Goal: Task Accomplishment & Management: Use online tool/utility

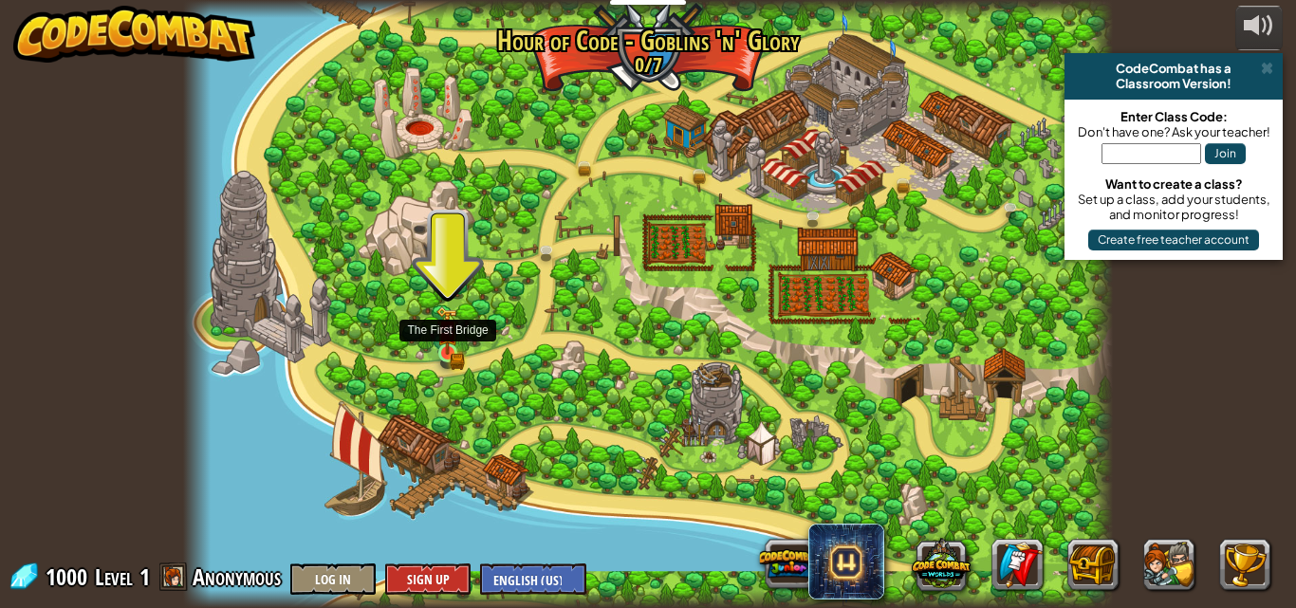
click at [451, 346] on img at bounding box center [447, 330] width 22 height 48
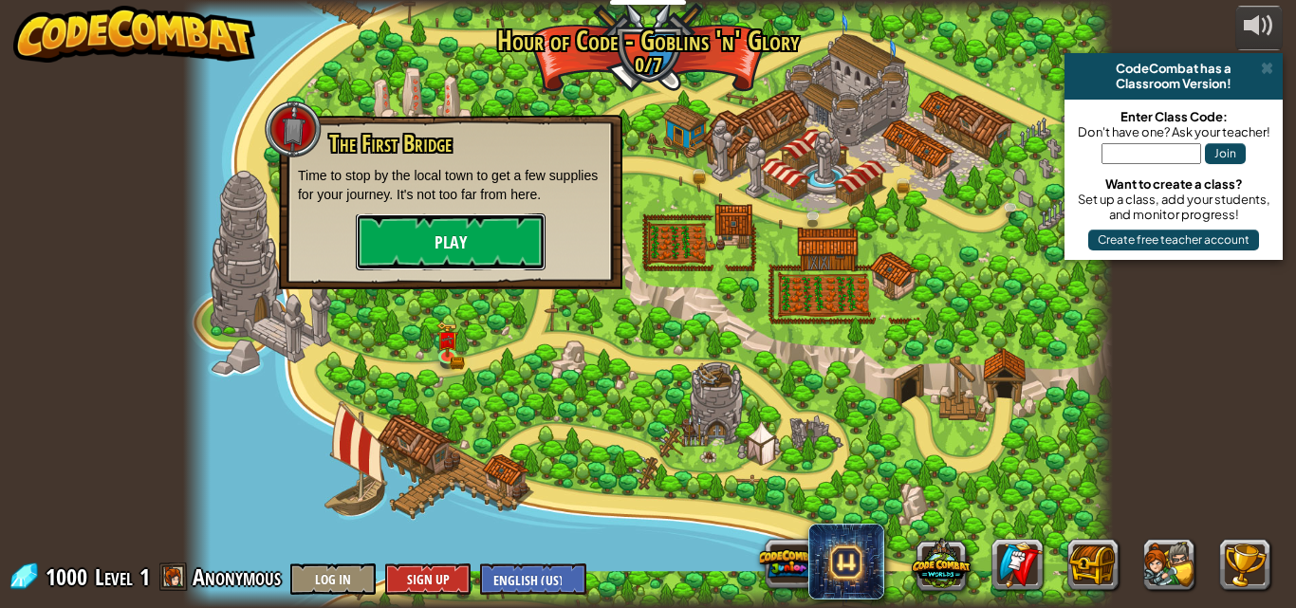
click at [431, 228] on button "Play" at bounding box center [451, 241] width 190 height 57
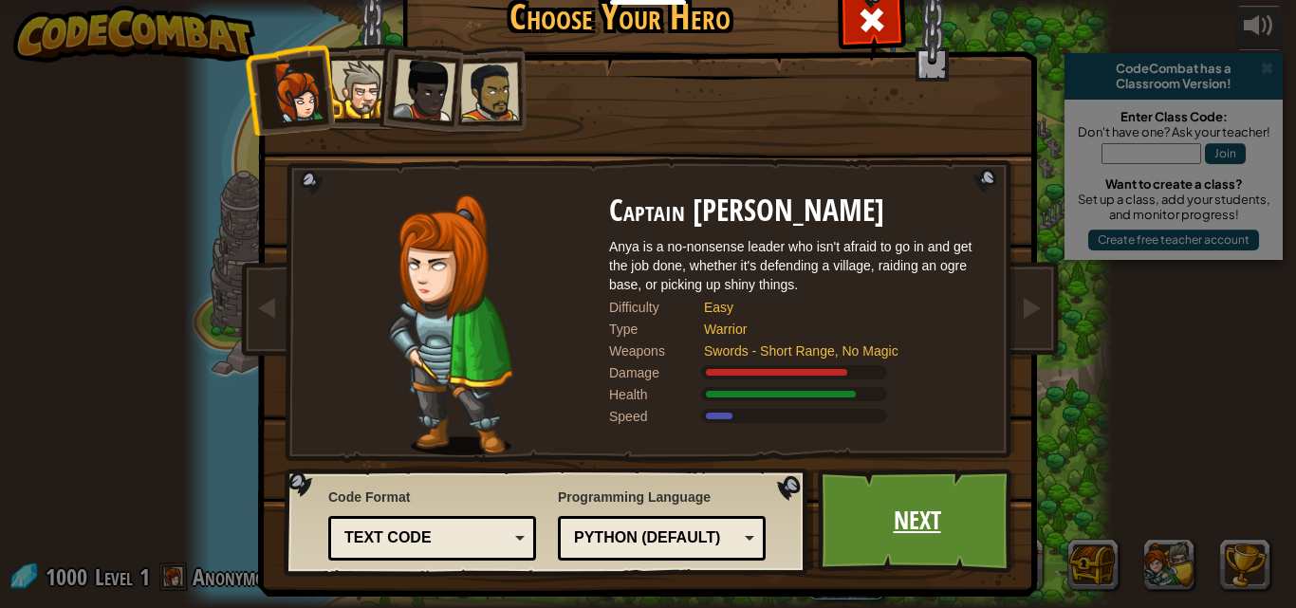
click at [938, 511] on link "Next" at bounding box center [917, 521] width 198 height 104
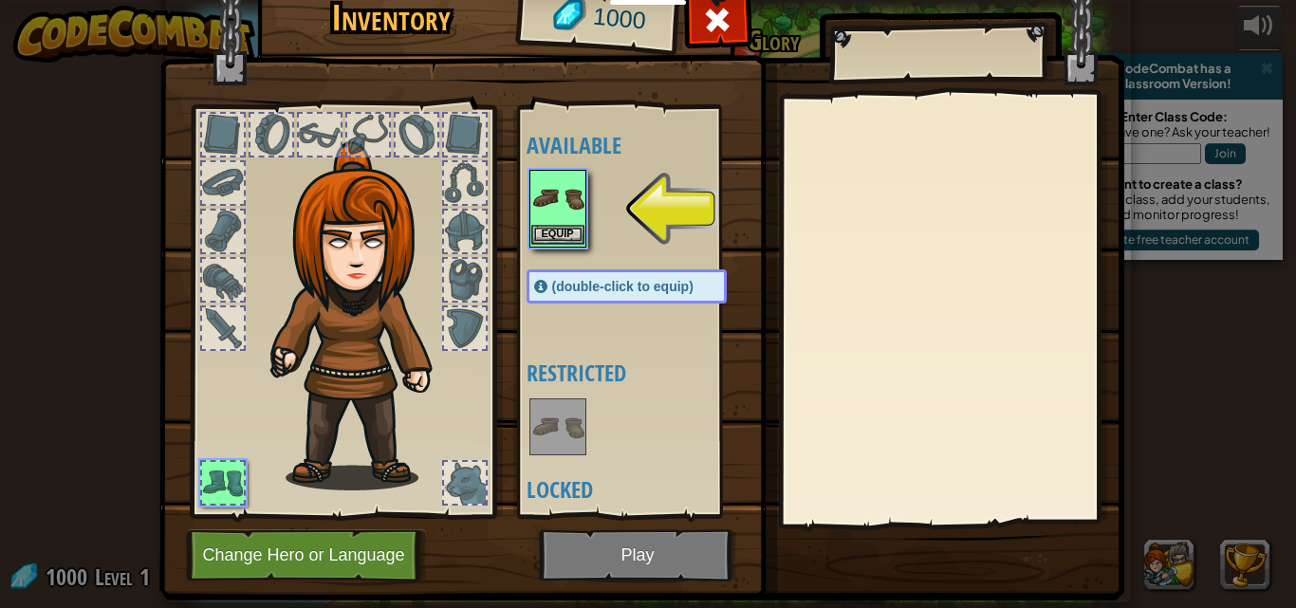
click at [547, 218] on img at bounding box center [557, 198] width 53 height 53
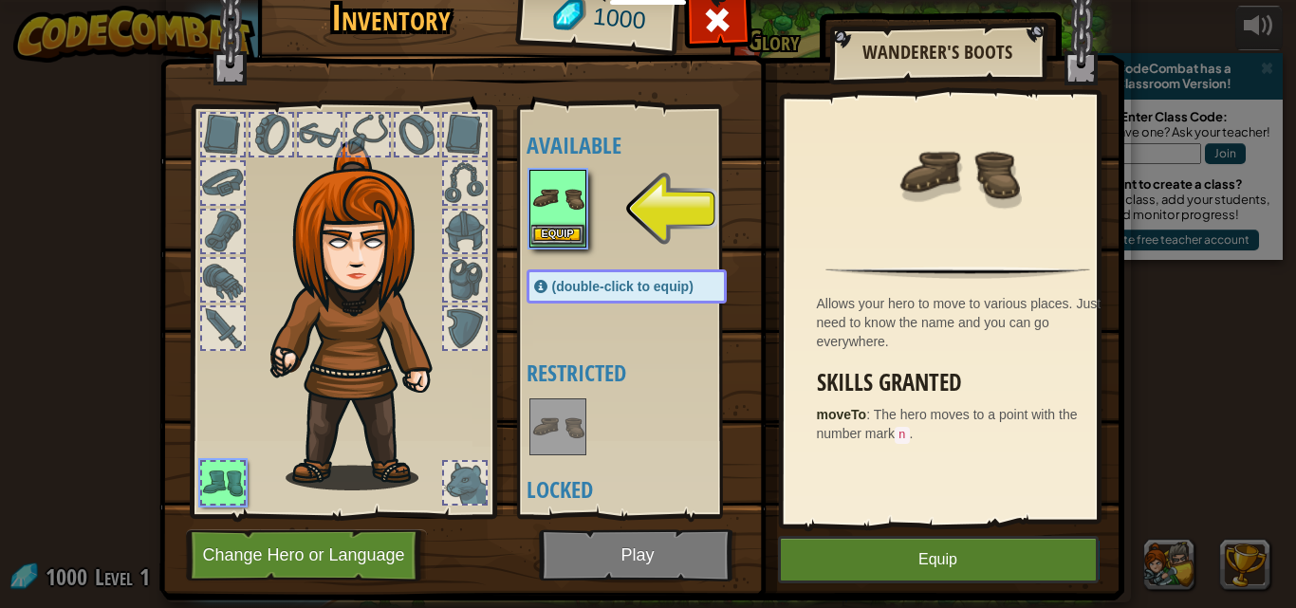
click at [548, 178] on img at bounding box center [557, 198] width 53 height 53
click at [555, 235] on button "Equip" at bounding box center [557, 235] width 53 height 20
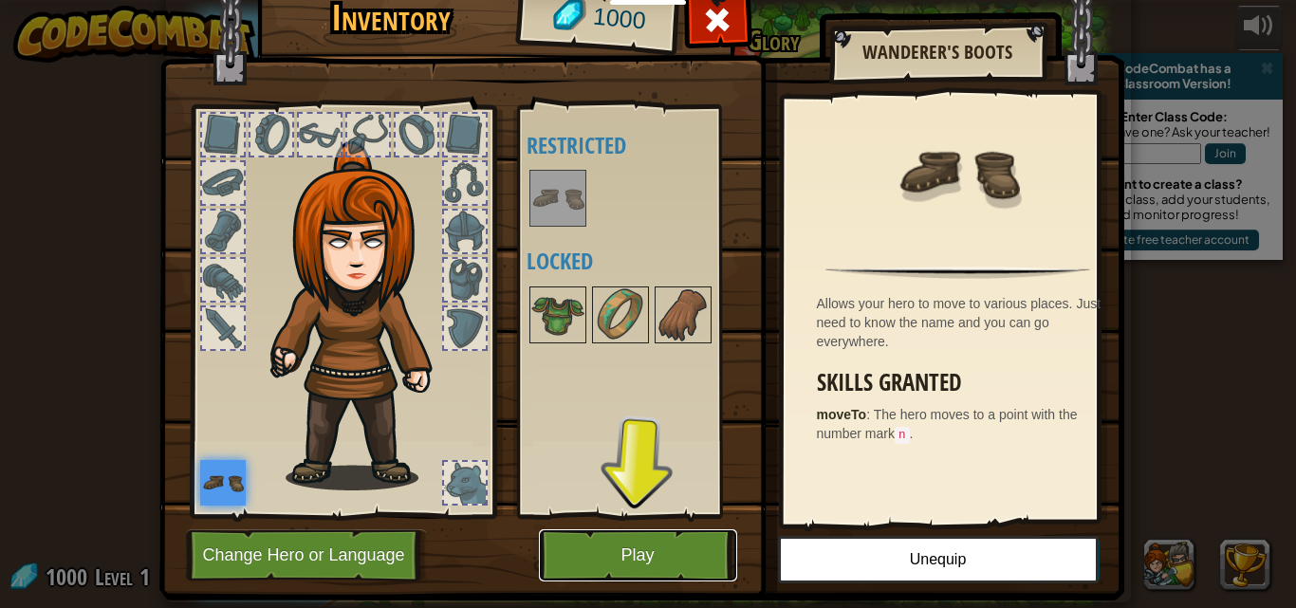
click at [694, 558] on button "Play" at bounding box center [638, 555] width 198 height 52
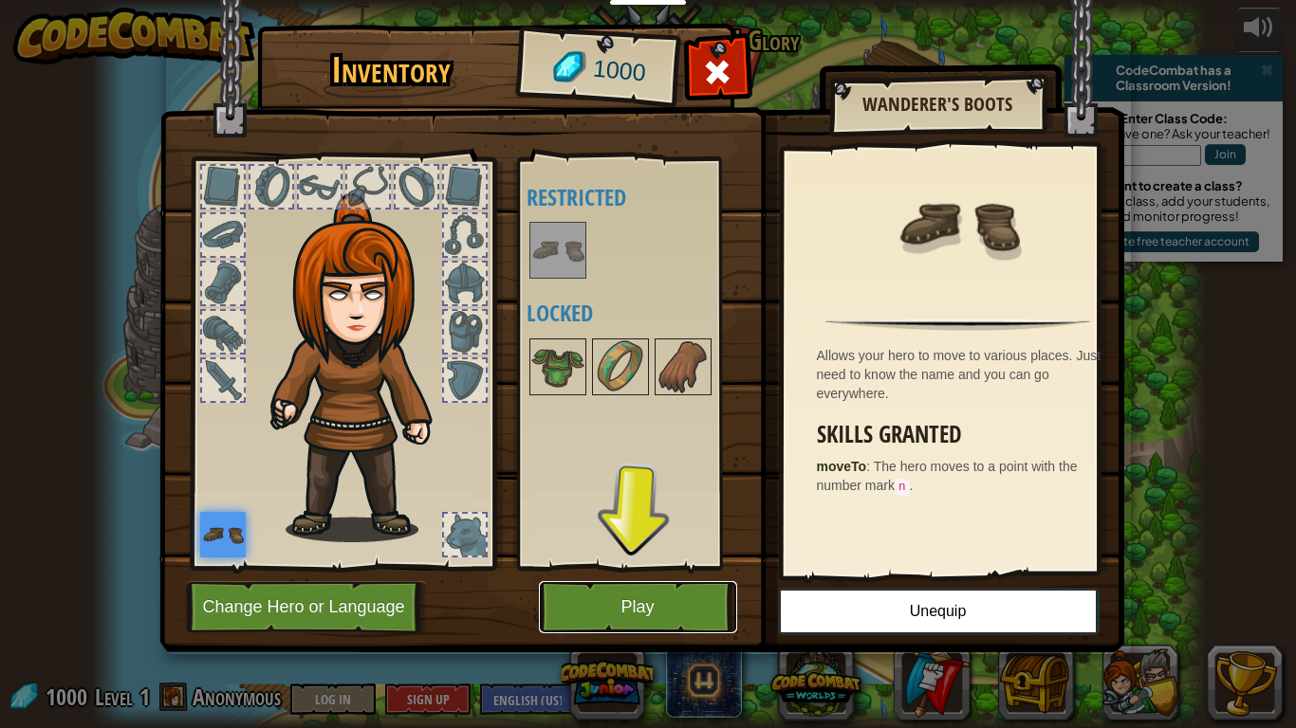
click at [628, 596] on button "Play" at bounding box center [638, 607] width 198 height 52
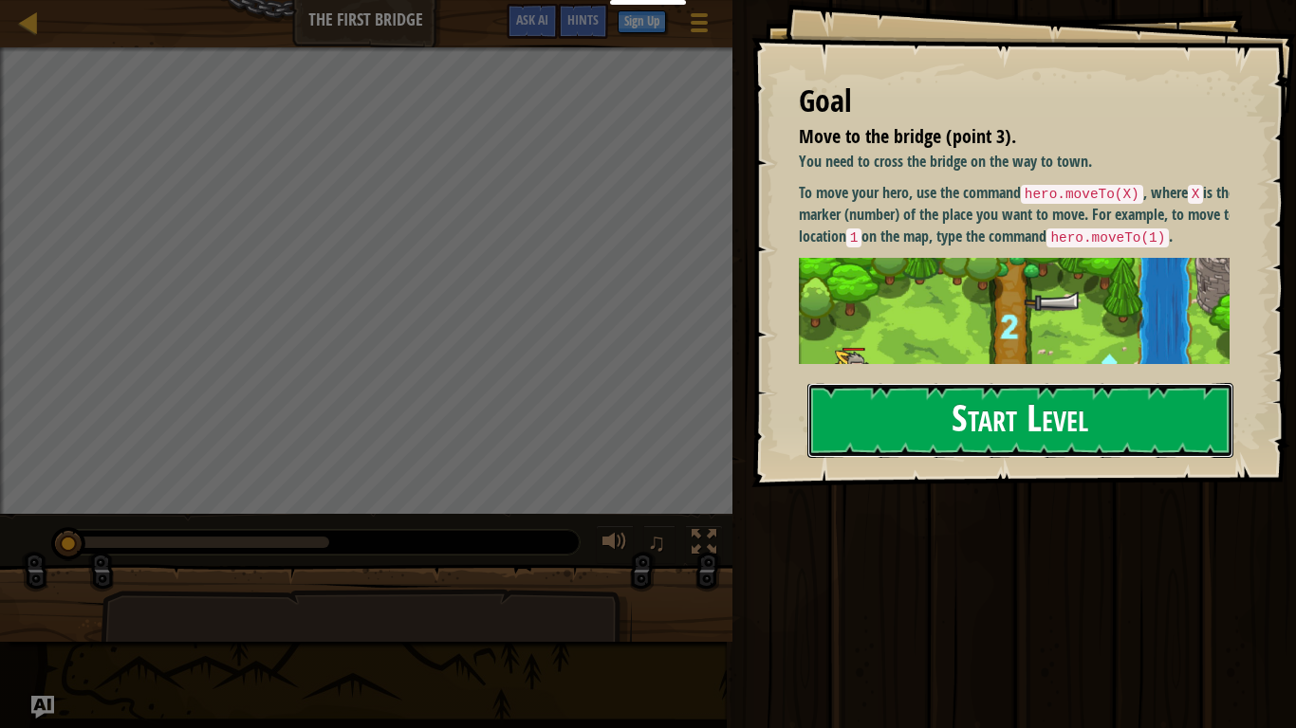
click at [985, 410] on button "Start Level" at bounding box center [1020, 420] width 426 height 75
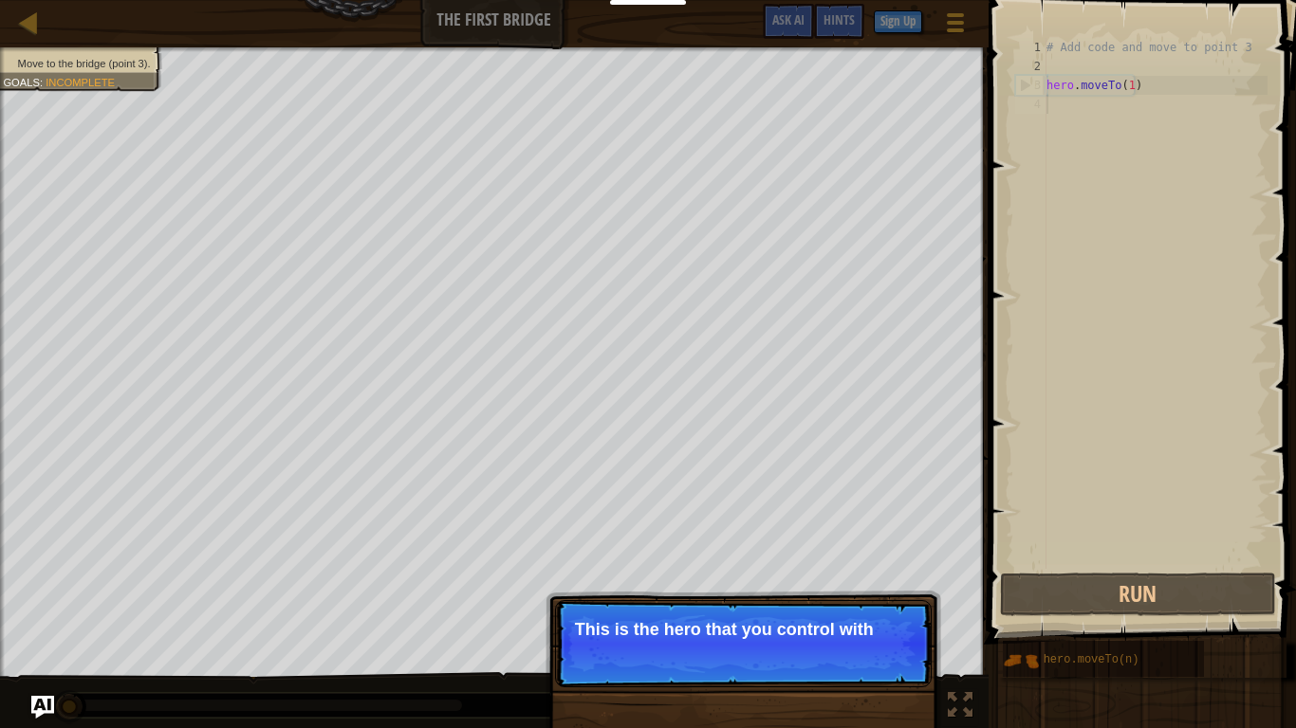
click at [738, 607] on p "Continue This is the hero that you control with" at bounding box center [743, 643] width 377 height 87
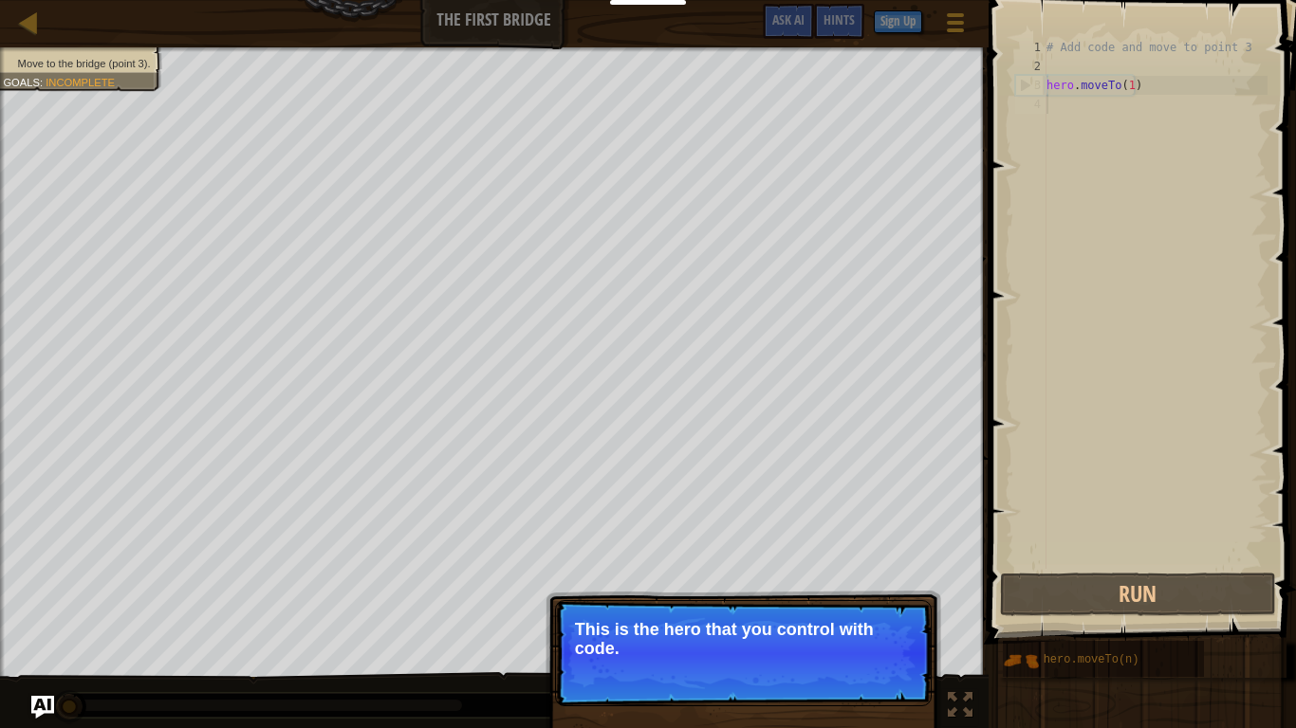
click at [739, 607] on p "This is the hero that you control with code." at bounding box center [743, 639] width 337 height 38
click at [859, 607] on button "Continue" at bounding box center [876, 674] width 79 height 25
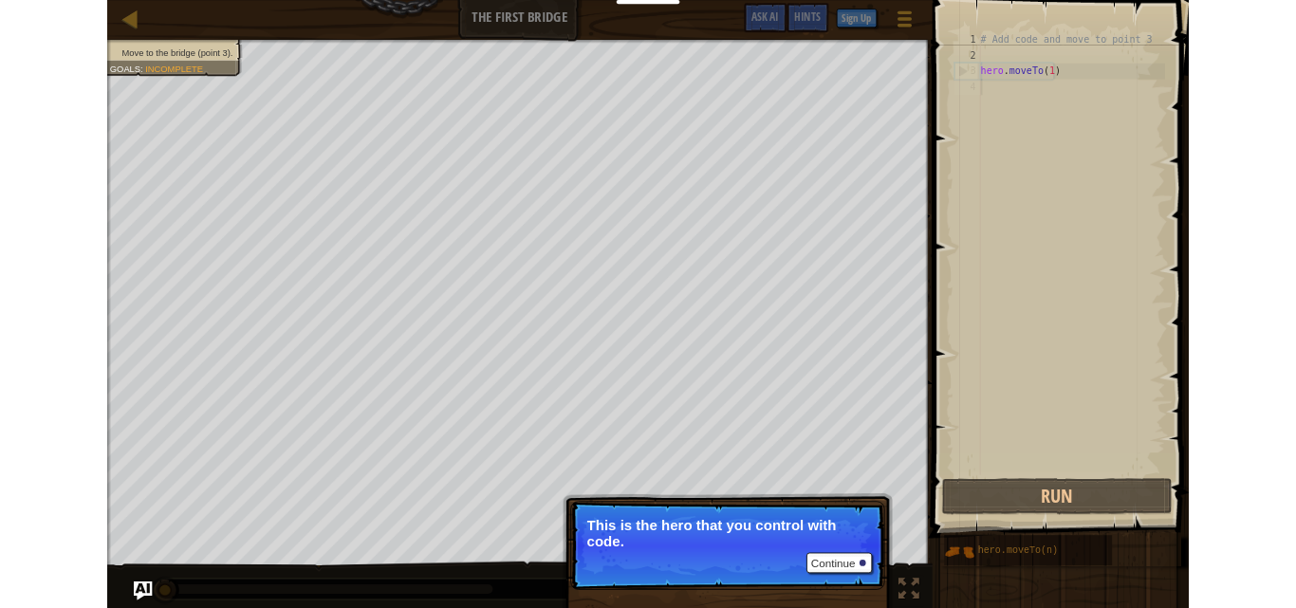
scroll to position [9, 0]
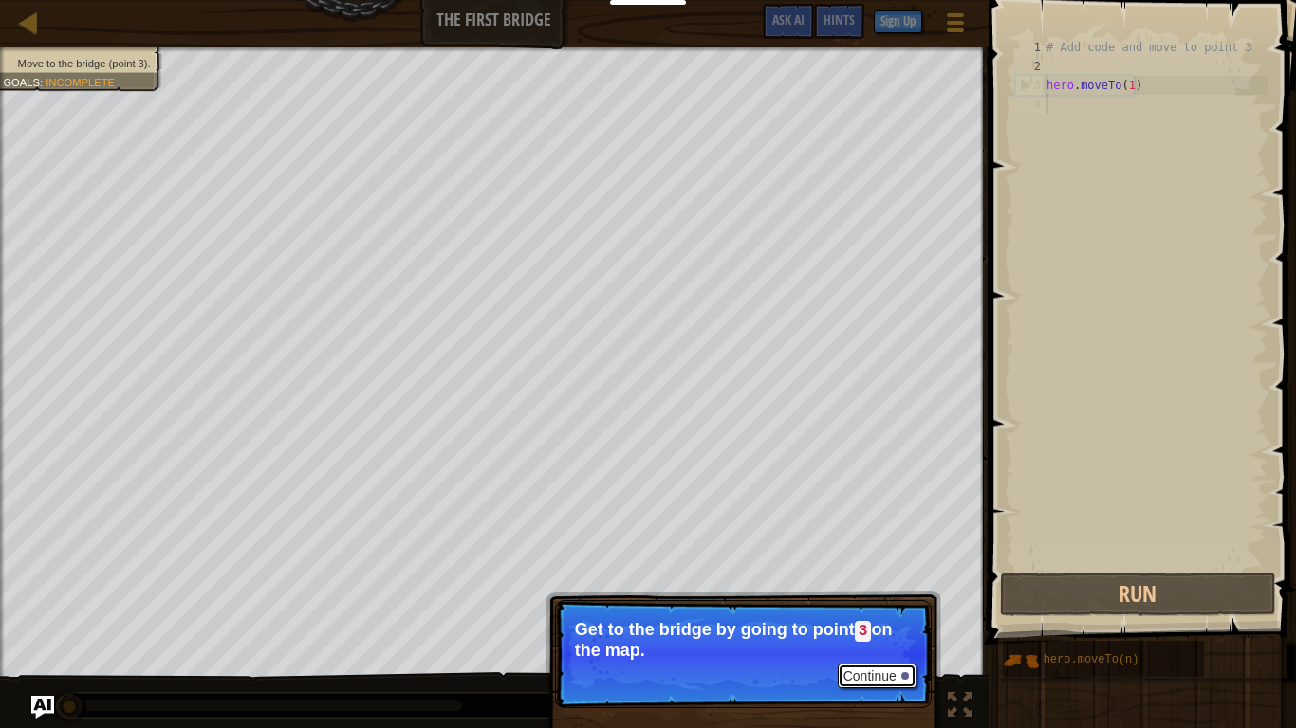
click at [894, 607] on button "Continue" at bounding box center [876, 676] width 79 height 25
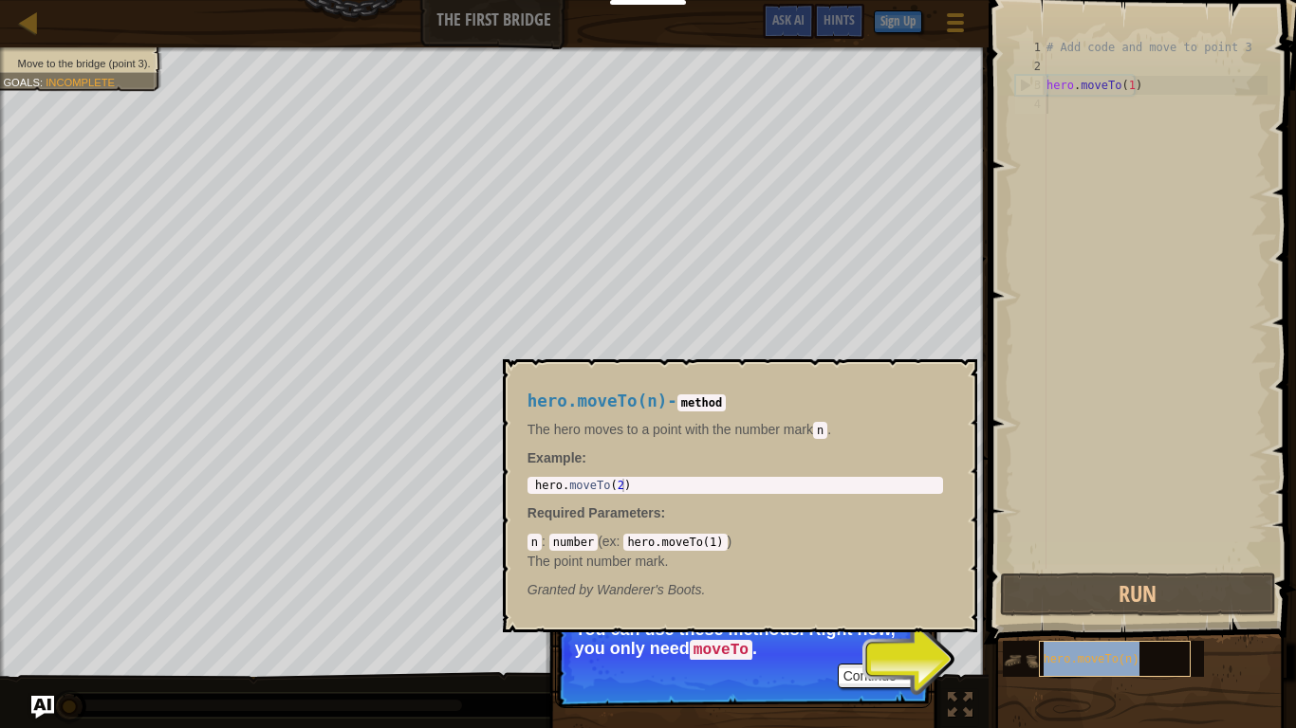
click at [1061, 607] on span "hero.moveTo(n)" at bounding box center [1091, 659] width 96 height 13
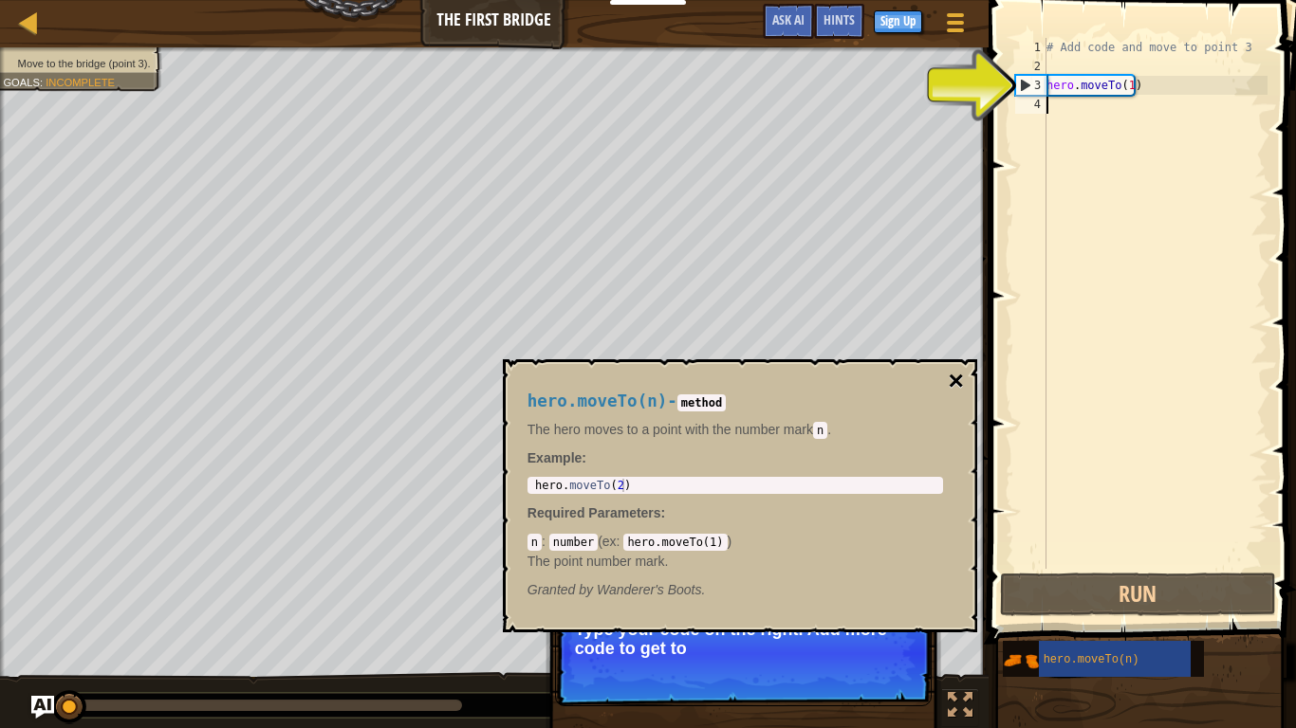
click at [959, 380] on button "×" at bounding box center [954, 381] width 15 height 27
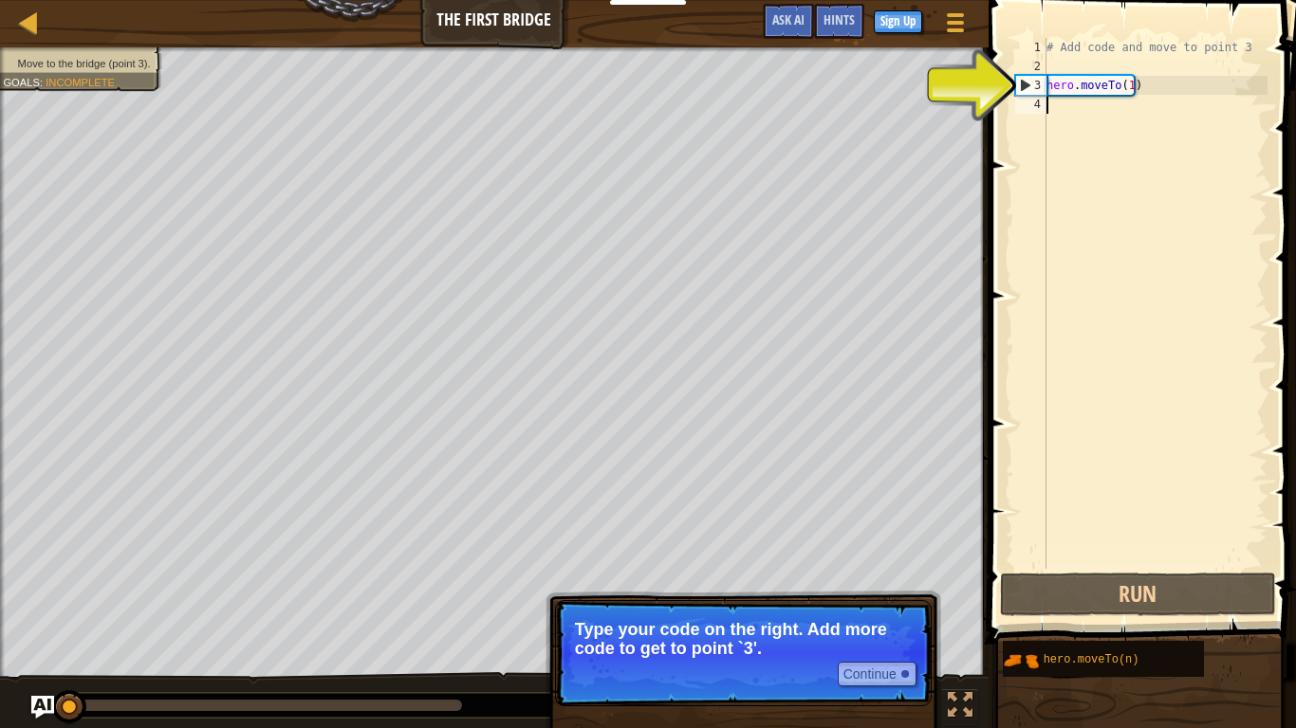
click at [1033, 81] on div "3" at bounding box center [1031, 85] width 30 height 19
click at [1055, 83] on div "# Add code and move to point 3 hero . moveTo ( 1 )" at bounding box center [1154, 322] width 225 height 569
click at [1022, 87] on div "3" at bounding box center [1031, 85] width 30 height 19
type textarea "hero.moveTo(1)"
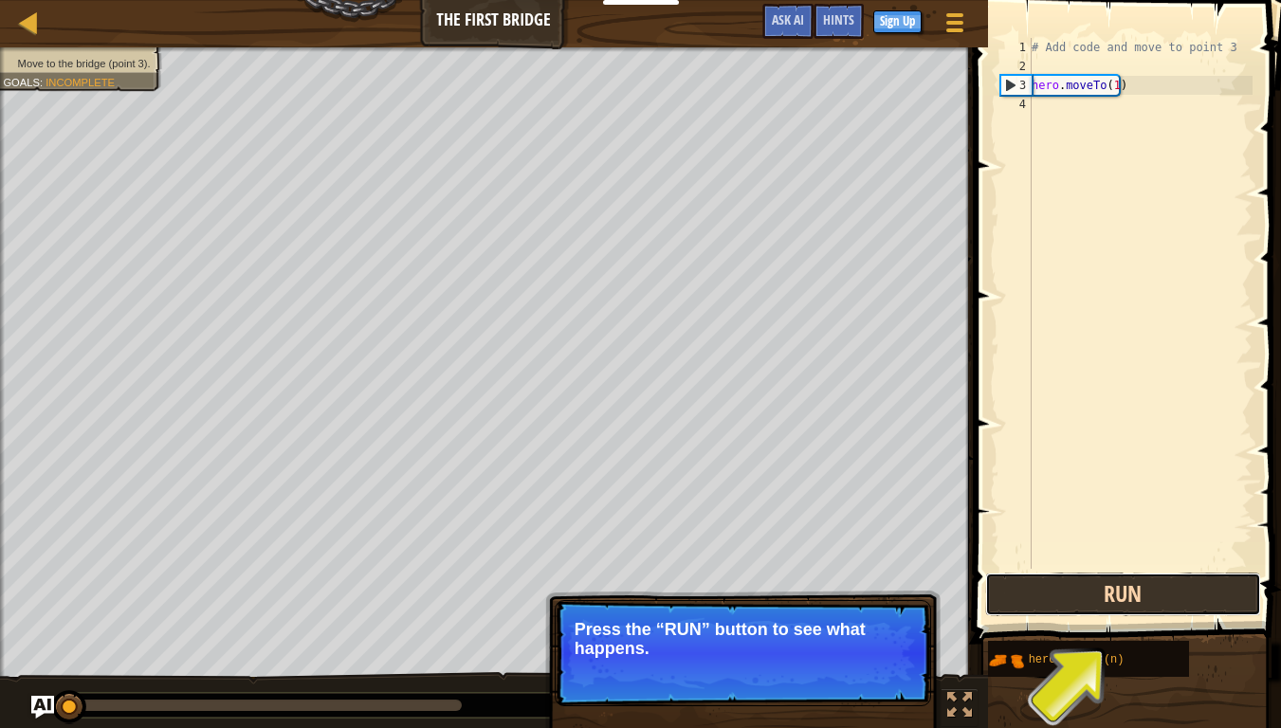
click at [1114, 594] on button "Run" at bounding box center [1123, 595] width 276 height 44
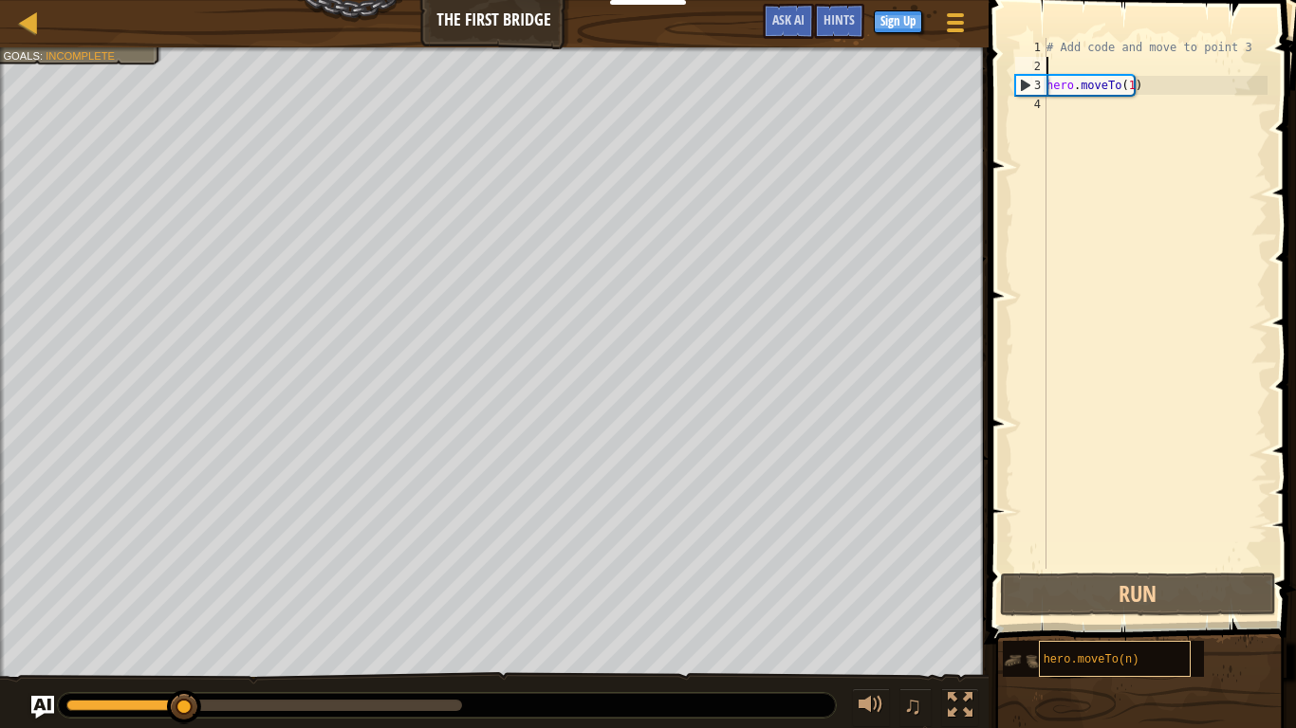
type textarea "# Add code and move to point 3"
click at [1039, 102] on div "4" at bounding box center [1030, 104] width 31 height 19
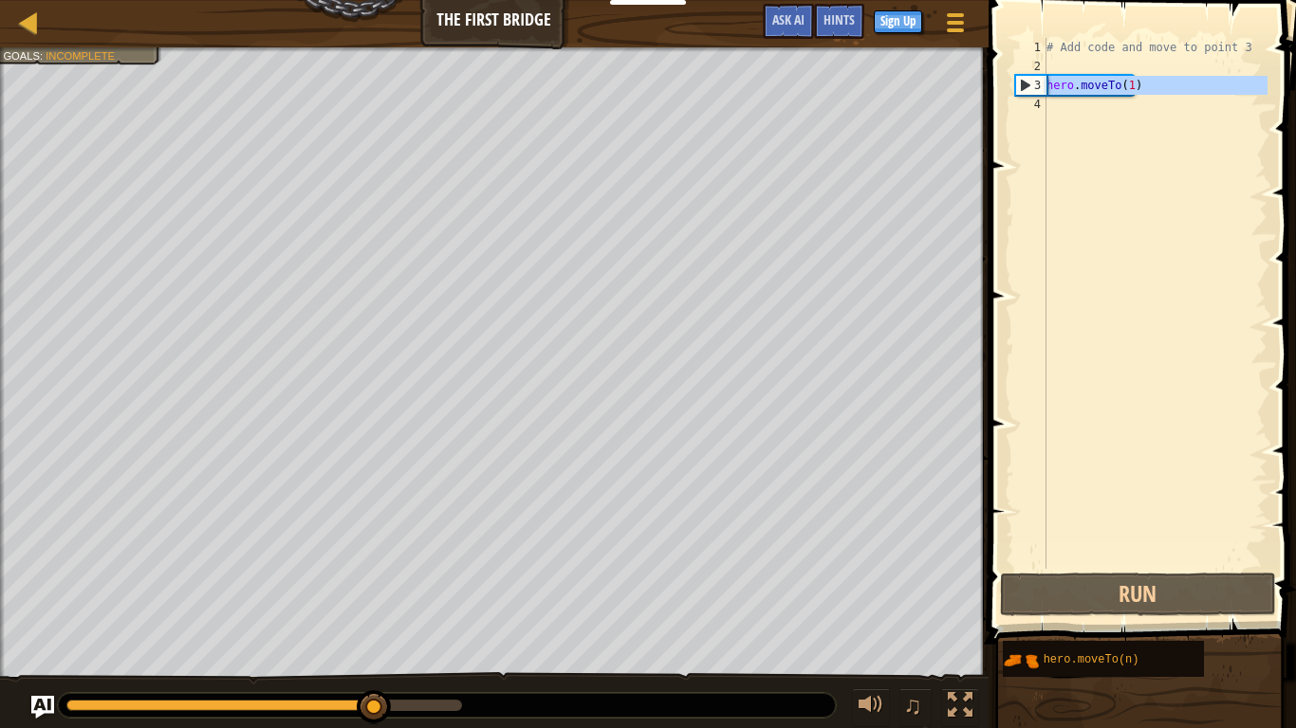
click at [1028, 82] on div "3" at bounding box center [1031, 85] width 30 height 19
type textarea "hero.moveTo(1)"
click at [1069, 84] on div "# Add code and move to point 3 hero . moveTo ( 1 )" at bounding box center [1154, 322] width 225 height 569
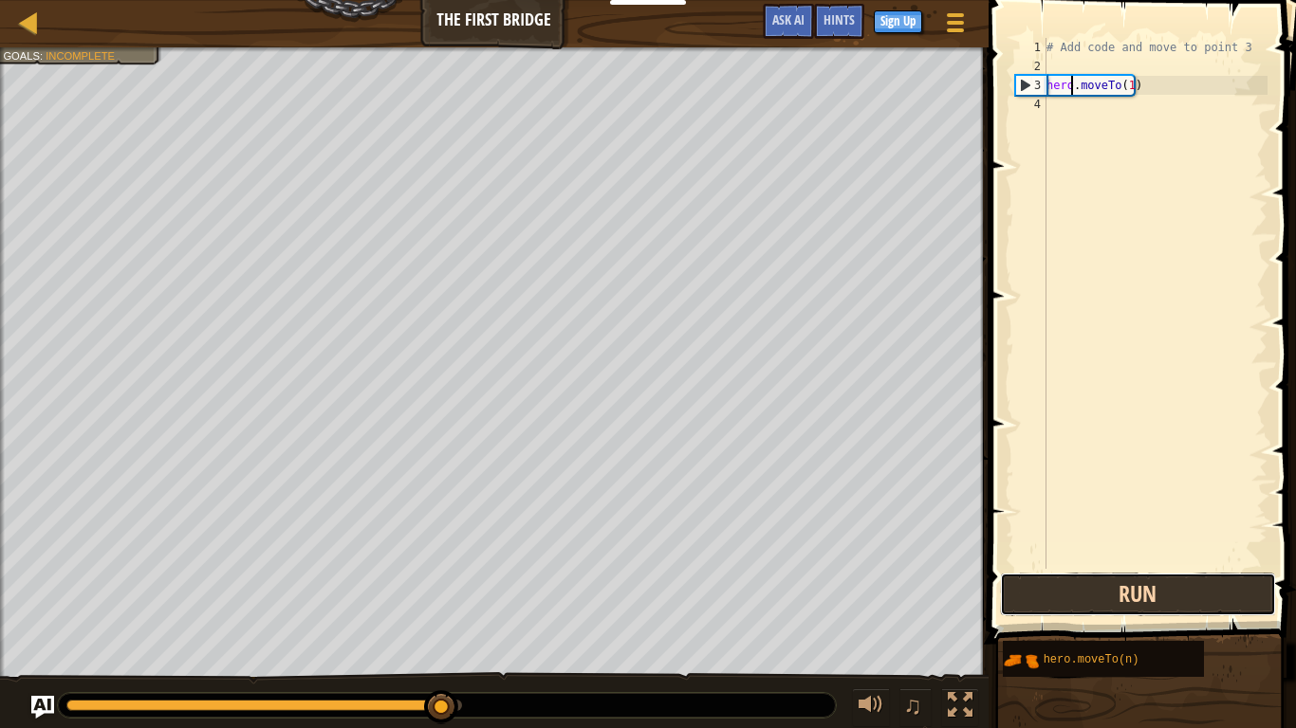
click at [1145, 600] on button "Run" at bounding box center [1138, 595] width 276 height 44
click at [1146, 599] on button "Run" at bounding box center [1138, 595] width 276 height 44
click at [1146, 599] on button "Running" at bounding box center [1138, 595] width 276 height 44
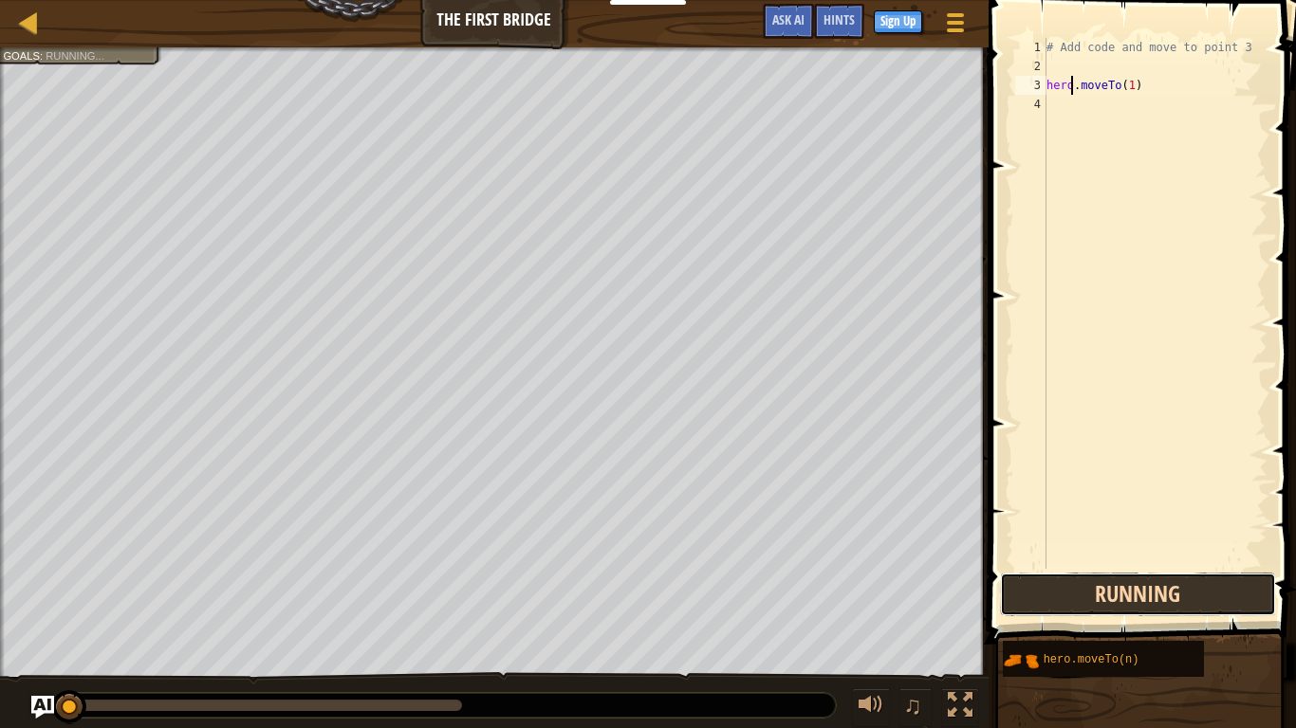
click at [1146, 599] on button "Running" at bounding box center [1138, 595] width 276 height 44
click at [1146, 599] on button "Run" at bounding box center [1138, 595] width 276 height 44
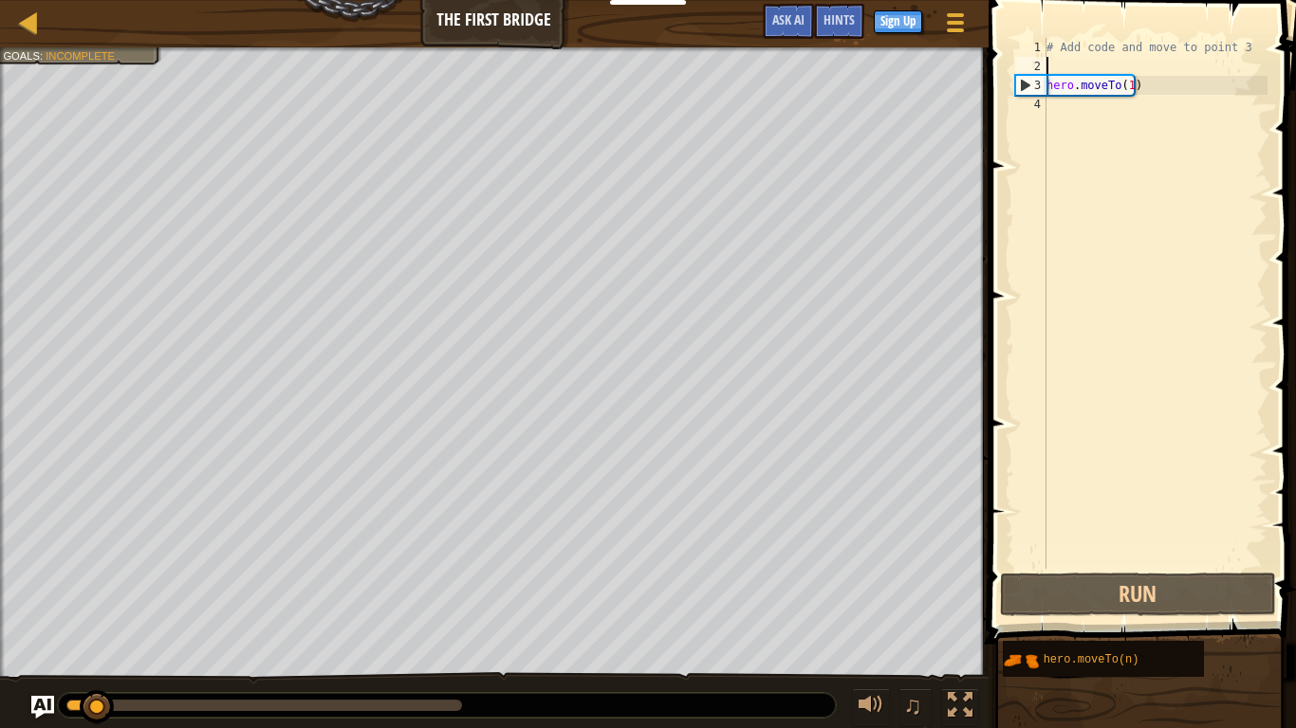
type textarea "# Add code and move to point 3"
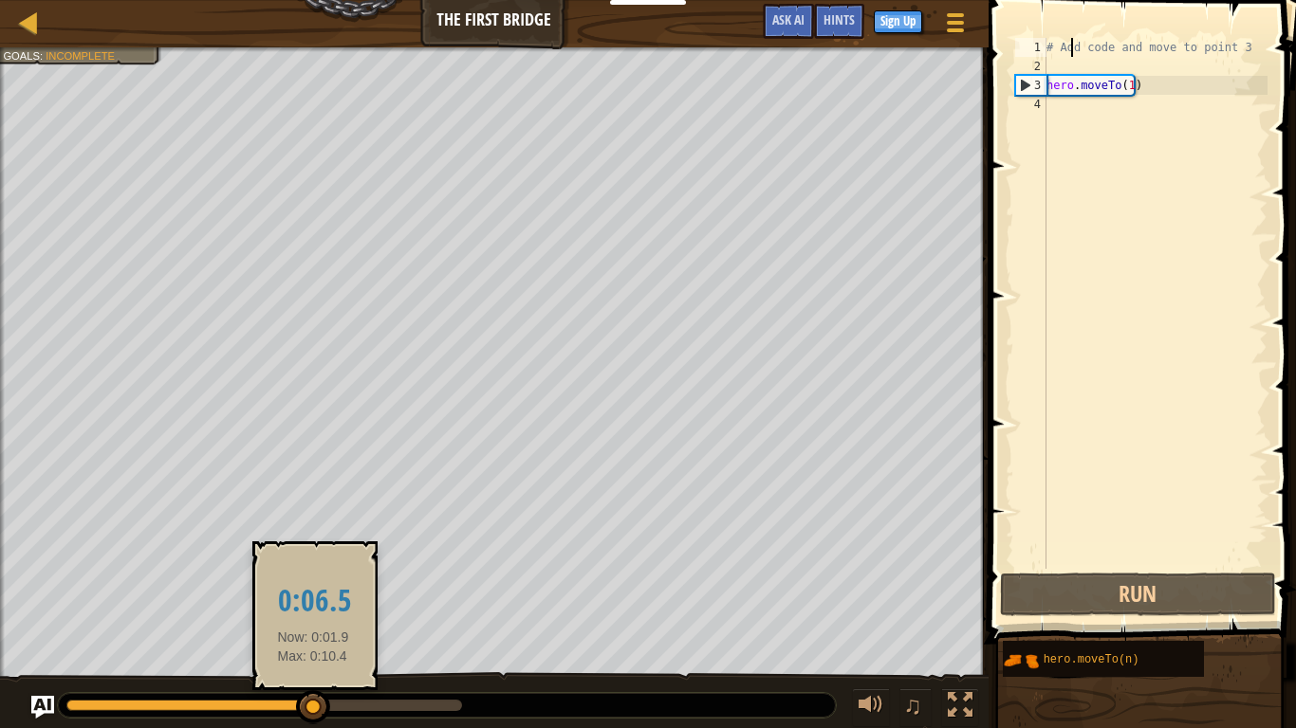
click at [313, 607] on div at bounding box center [263, 705] width 395 height 11
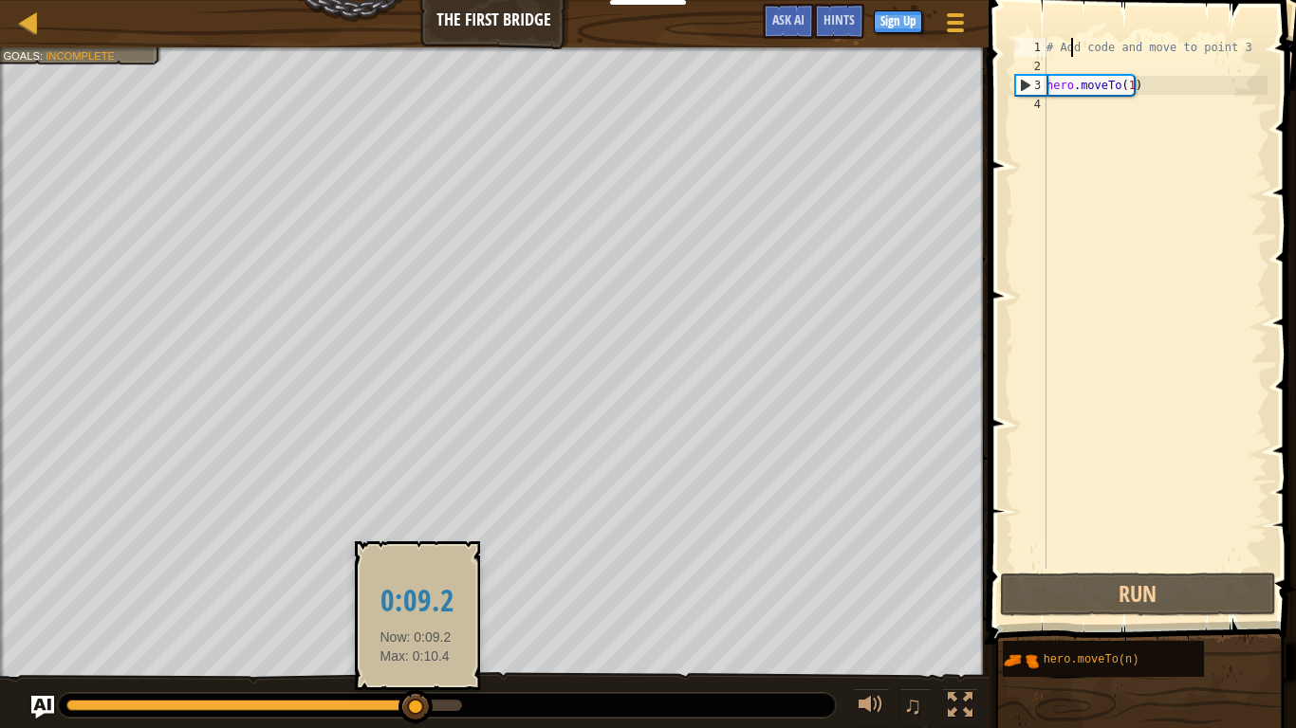
click at [415, 607] on div at bounding box center [263, 705] width 395 height 11
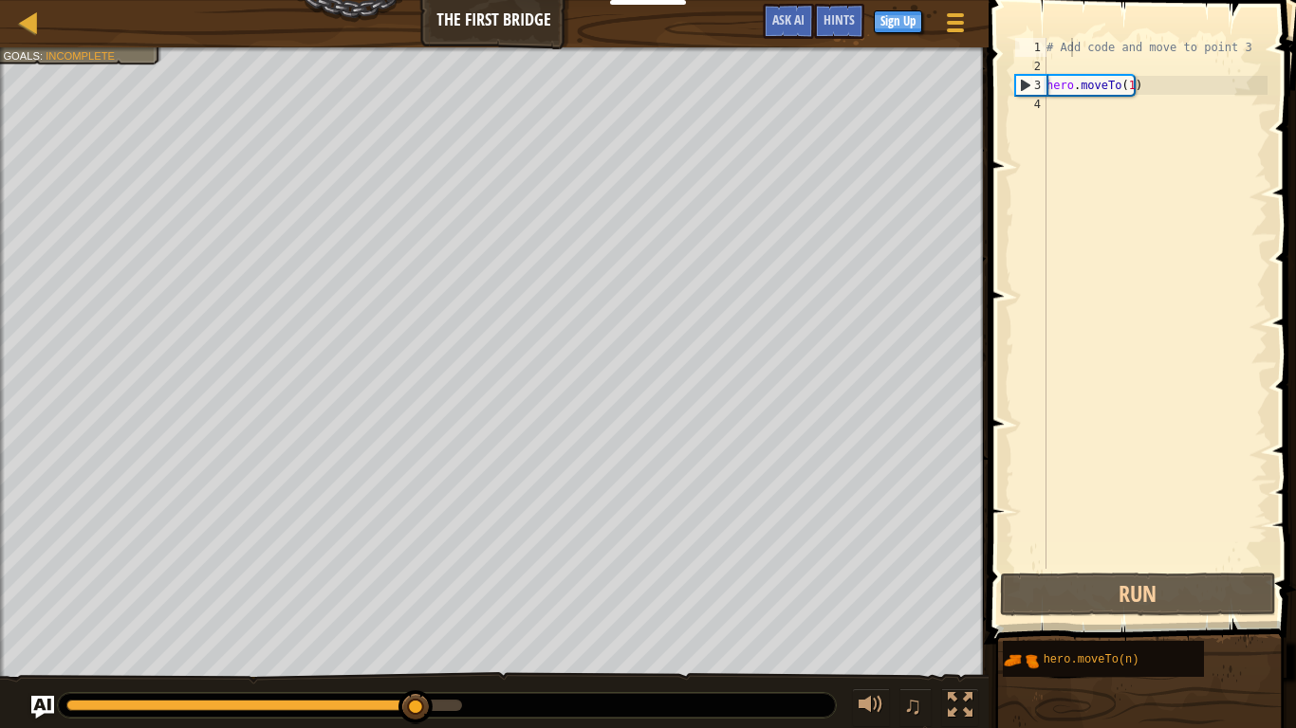
drag, startPoint x: 462, startPoint y: 703, endPoint x: 506, endPoint y: 699, distance: 44.7
click at [464, 607] on div at bounding box center [447, 705] width 778 height 25
click at [458, 607] on div at bounding box center [263, 705] width 395 height 11
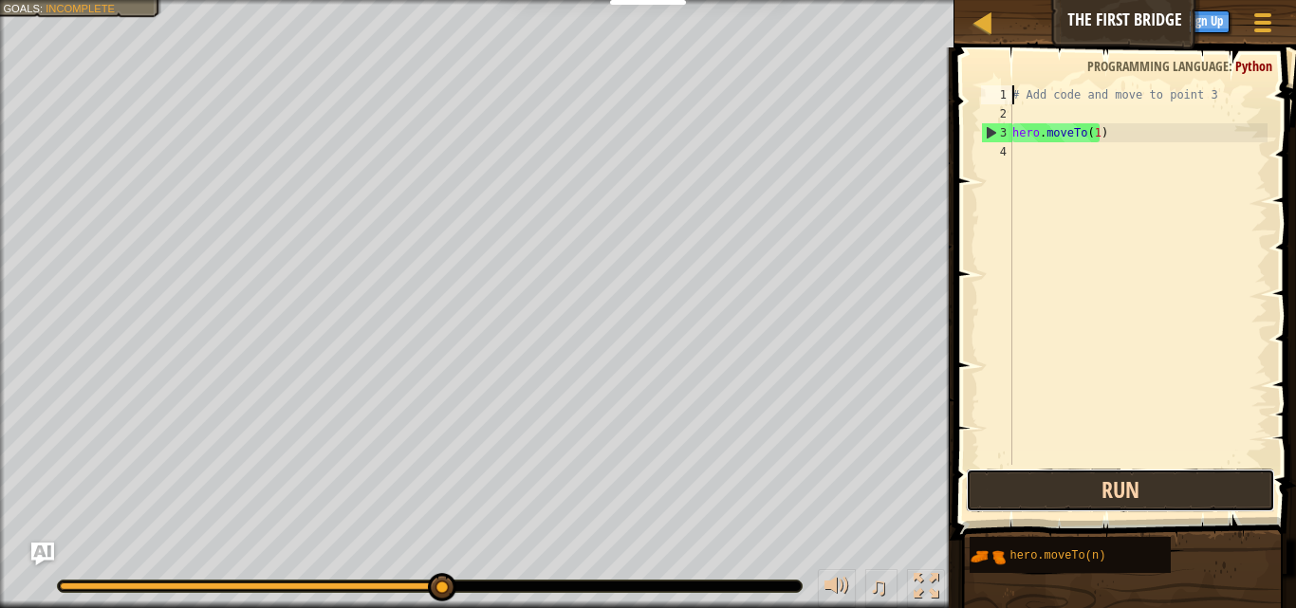
click at [1208, 483] on button "Run" at bounding box center [1120, 491] width 309 height 44
